Goal: Navigation & Orientation: Find specific page/section

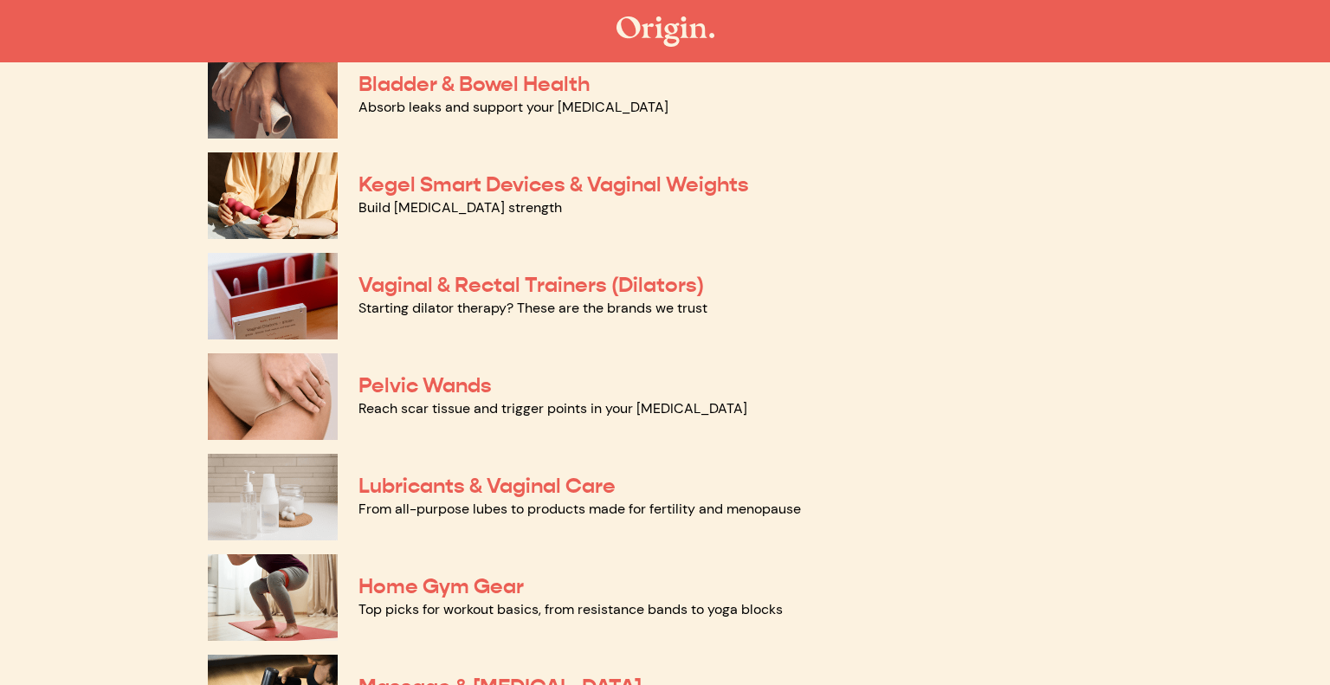
scroll to position [670, 0]
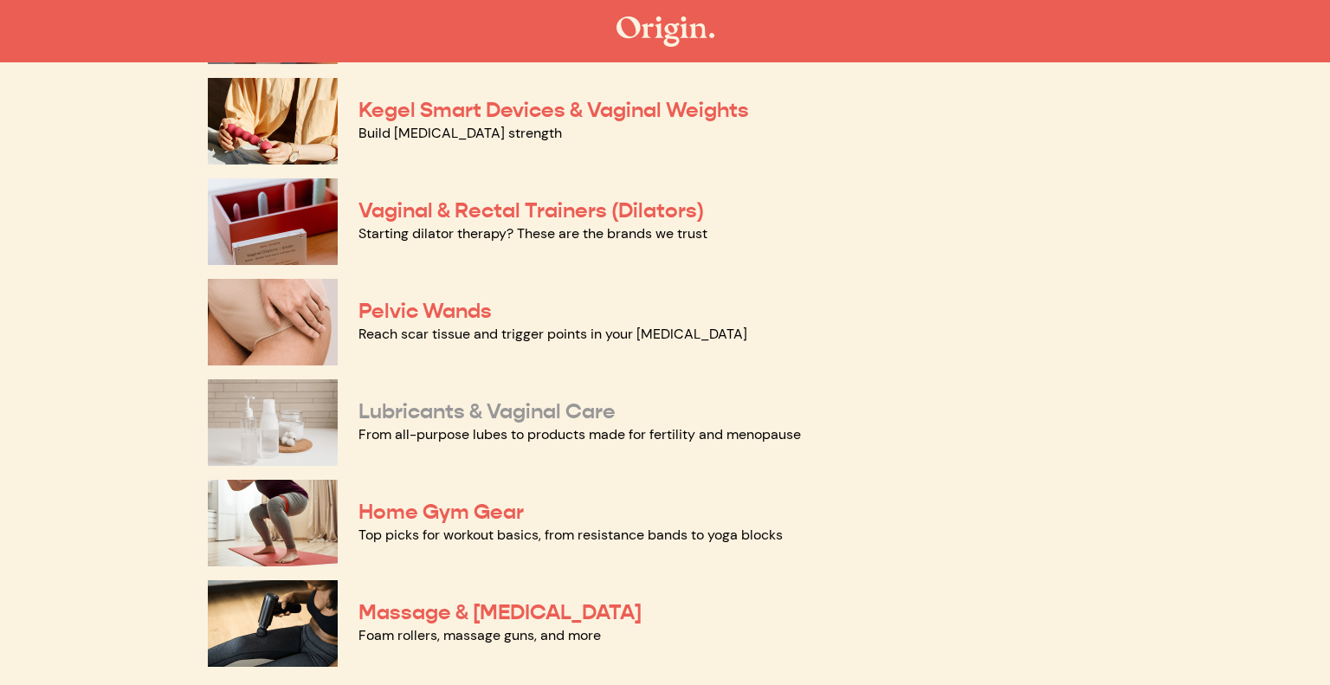
click at [463, 409] on link "Lubricants & Vaginal Care" at bounding box center [486, 411] width 257 height 26
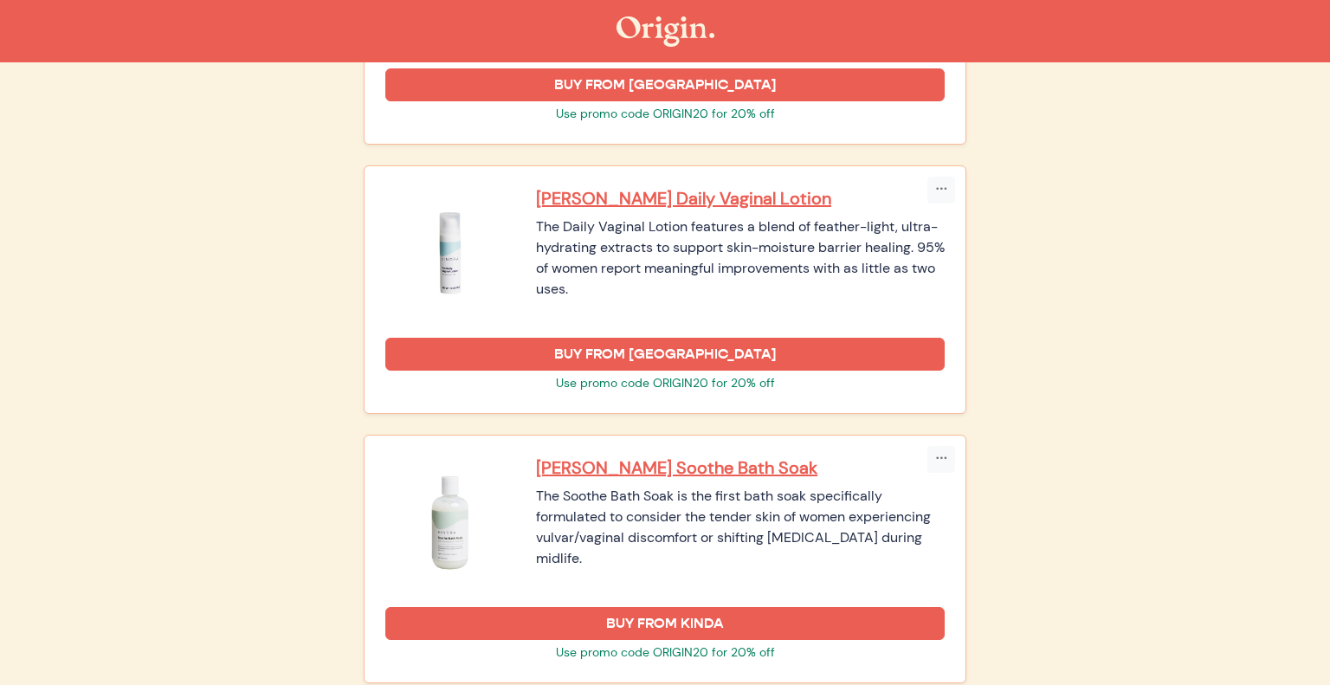
scroll to position [2040, 0]
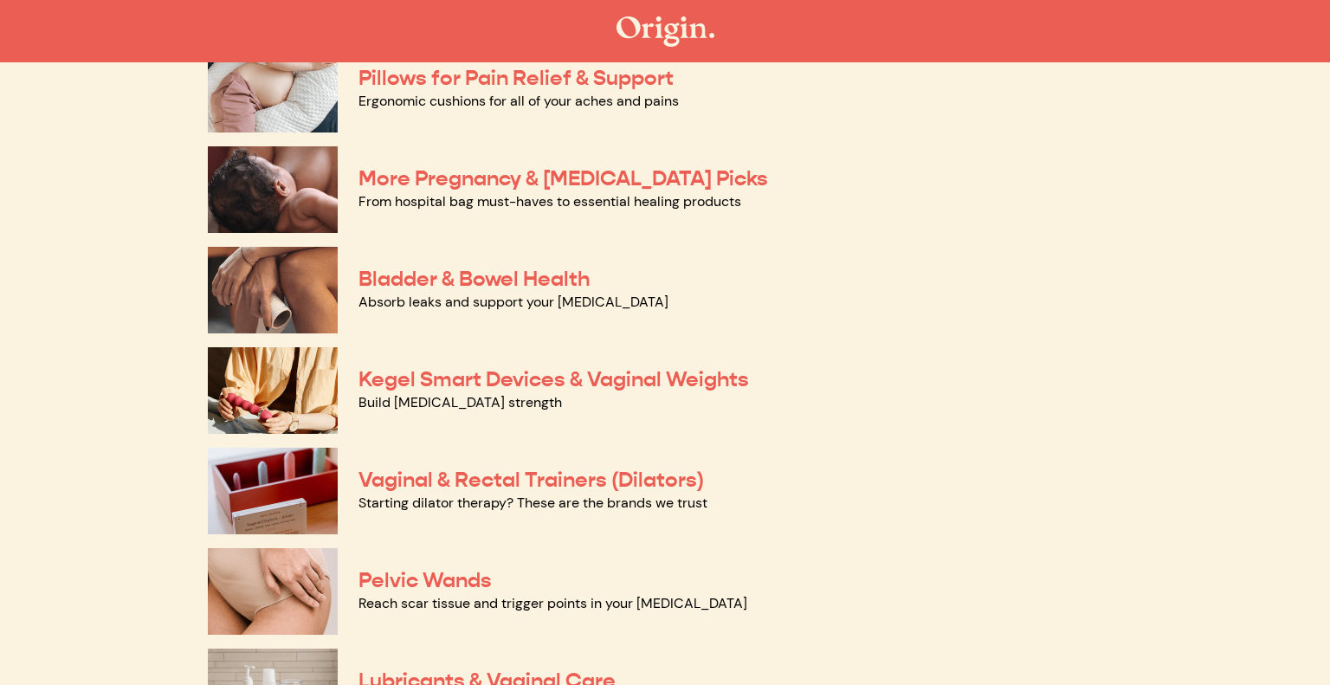
scroll to position [410, 0]
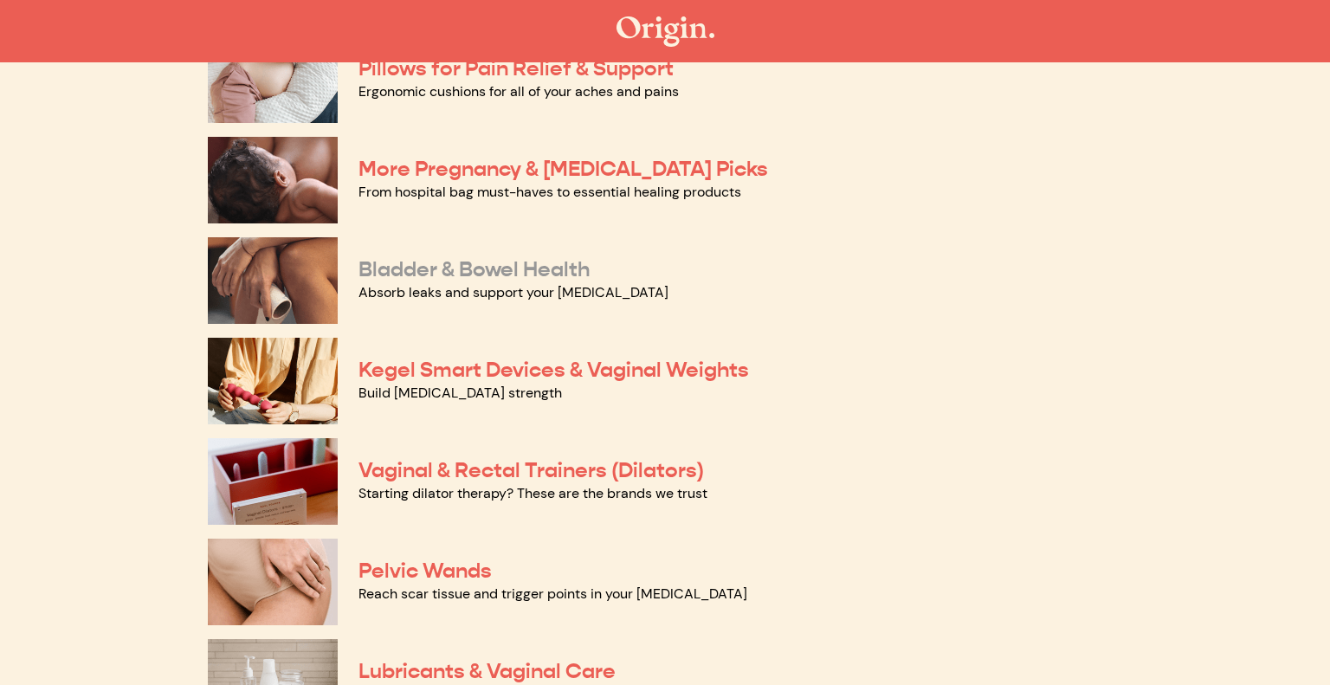
click at [480, 268] on link "Bladder & Bowel Health" at bounding box center [473, 269] width 231 height 26
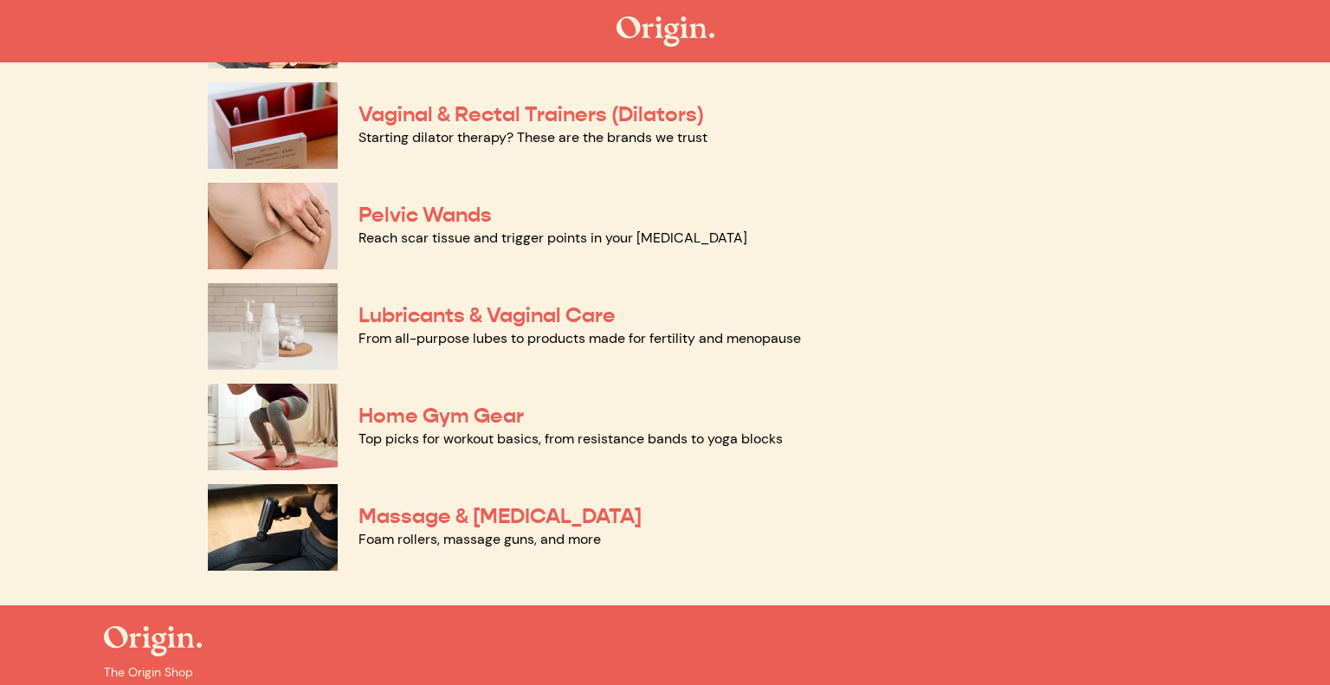
scroll to position [767, 0]
click at [488, 535] on link "Foam rollers, massage guns, and more" at bounding box center [479, 538] width 242 height 18
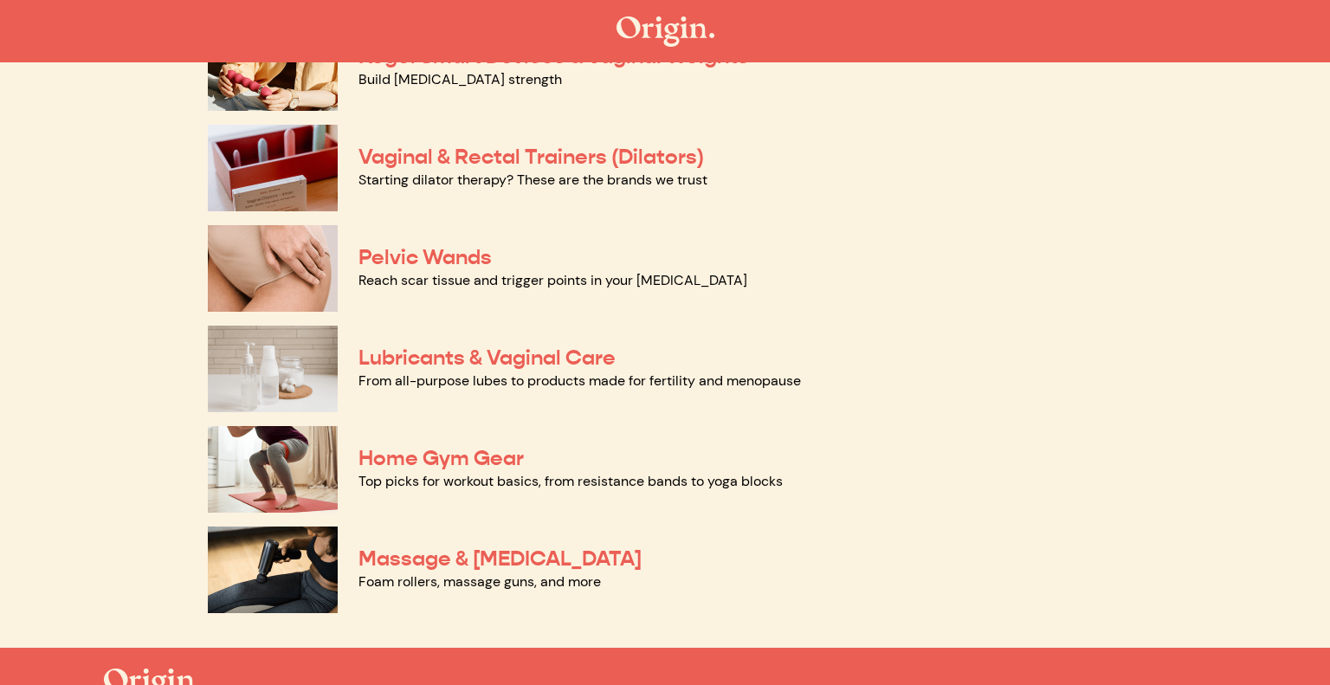
scroll to position [720, 0]
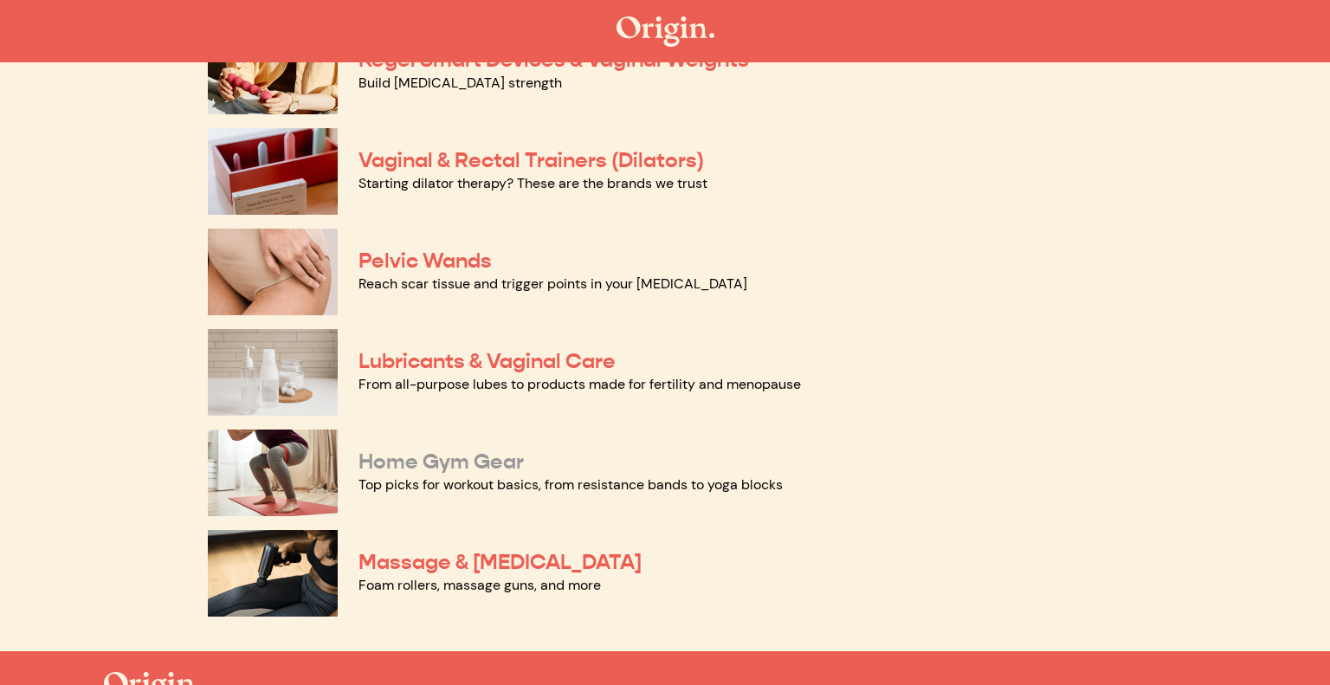
click at [489, 451] on link "Home Gym Gear" at bounding box center [440, 461] width 165 height 26
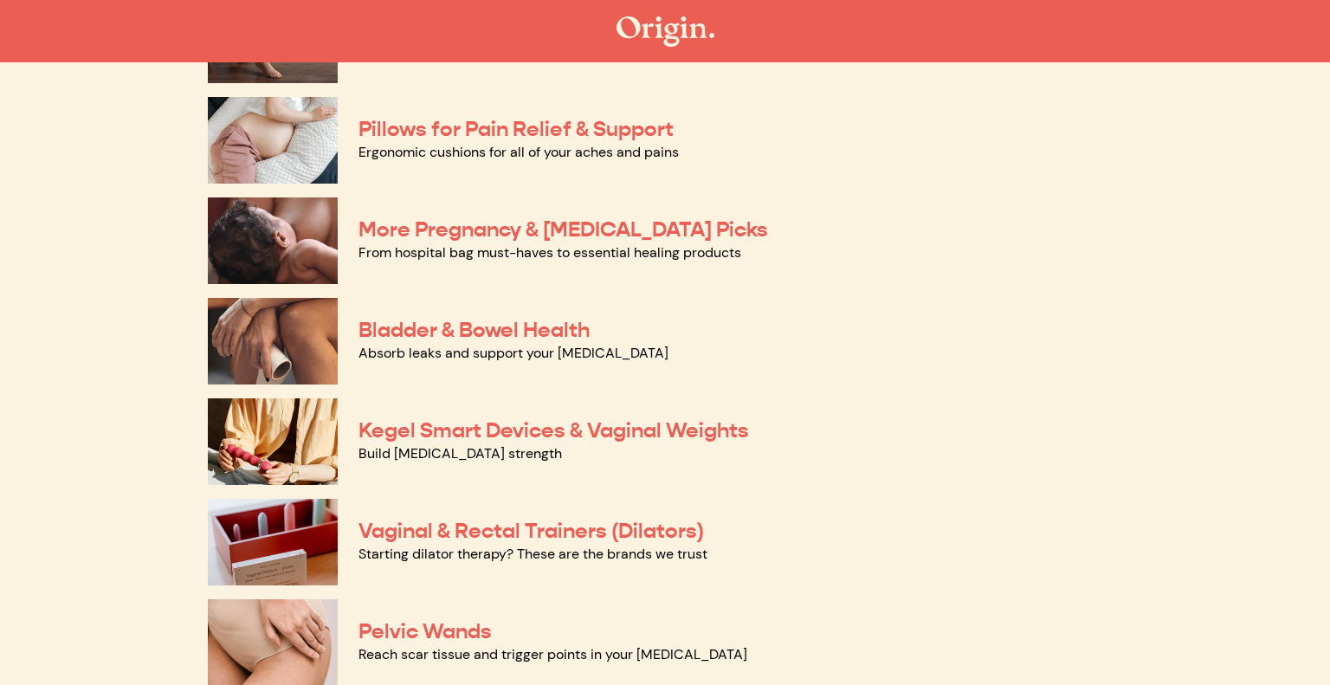
scroll to position [343, 0]
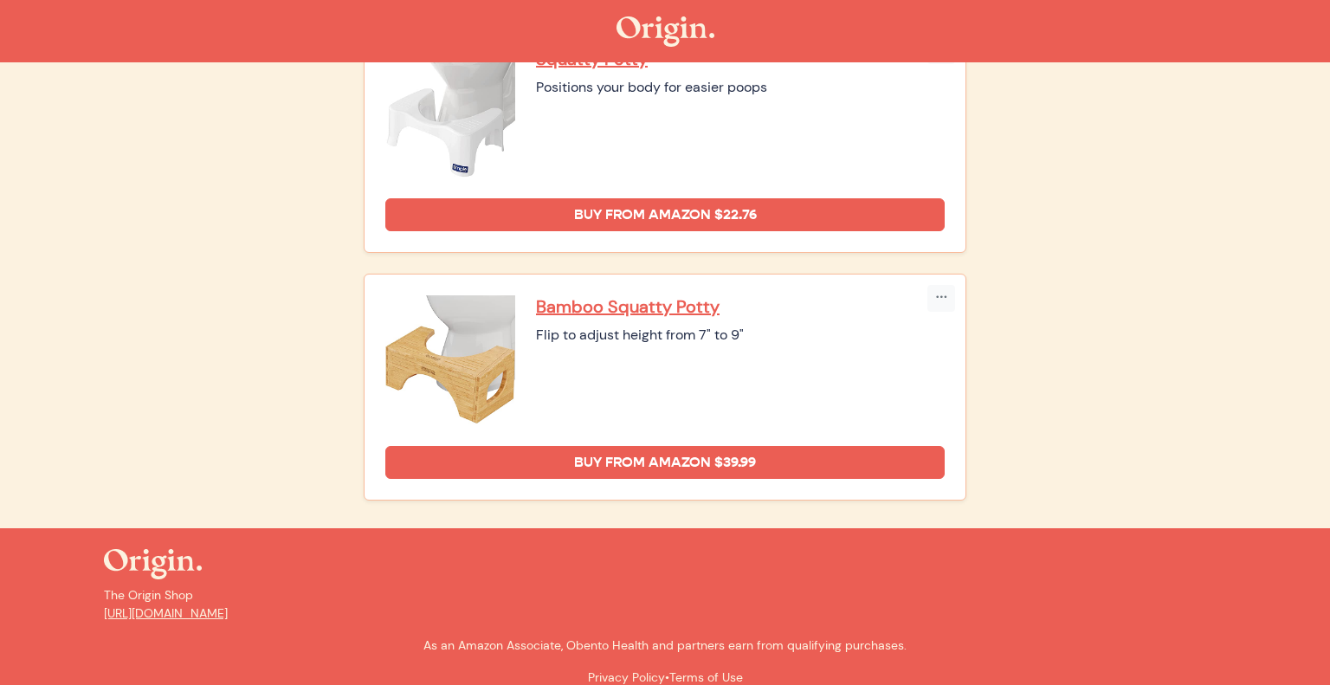
scroll to position [1251, 0]
